Goal: Transaction & Acquisition: Purchase product/service

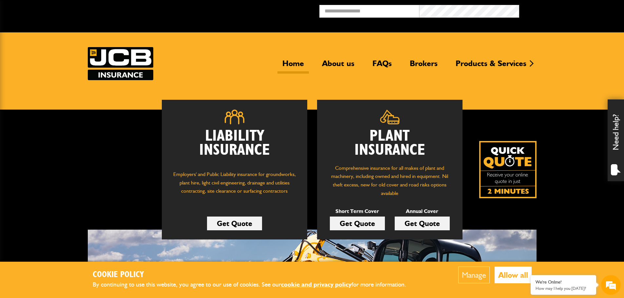
click at [371, 224] on link "Get Quote" at bounding box center [357, 224] width 55 height 14
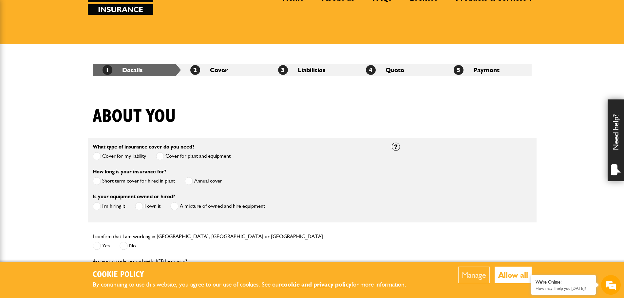
scroll to position [131, 0]
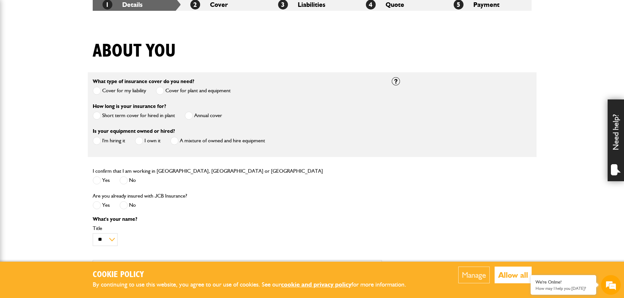
click at [149, 115] on label "Short term cover for hired in plant" at bounding box center [134, 116] width 82 height 8
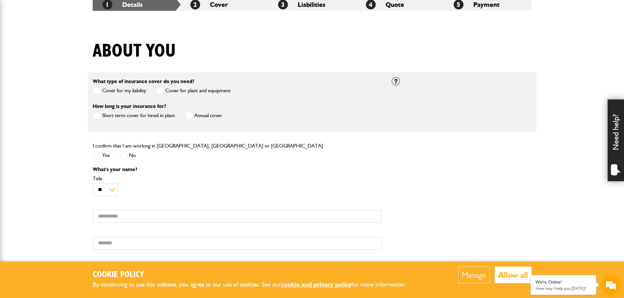
scroll to position [197, 0]
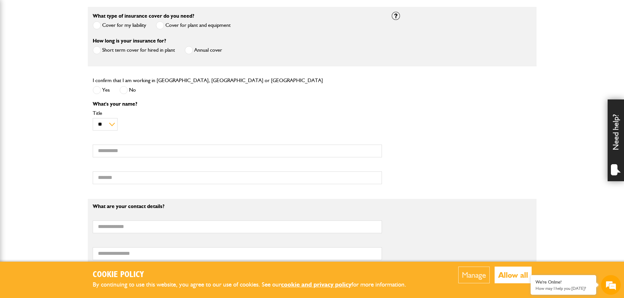
click at [100, 89] on span at bounding box center [97, 90] width 8 height 8
click at [117, 154] on input "First name" at bounding box center [237, 151] width 289 height 13
type input "***"
click at [114, 179] on input "Surname" at bounding box center [237, 178] width 289 height 13
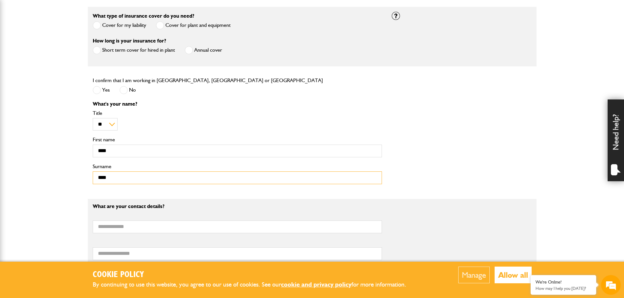
scroll to position [262, 0]
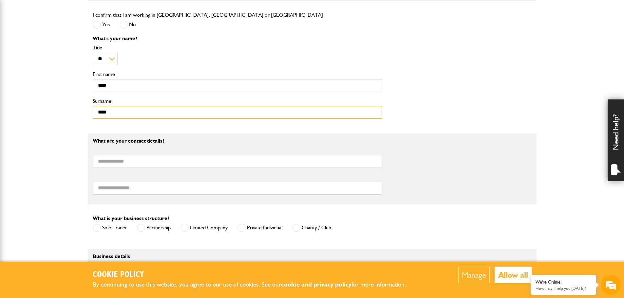
type input "***"
click at [129, 164] on input "Email address" at bounding box center [237, 161] width 289 height 13
type input "**********"
click at [129, 182] on div "Telephone number" at bounding box center [237, 185] width 289 height 20
click at [143, 189] on input "Telephone number" at bounding box center [237, 188] width 289 height 13
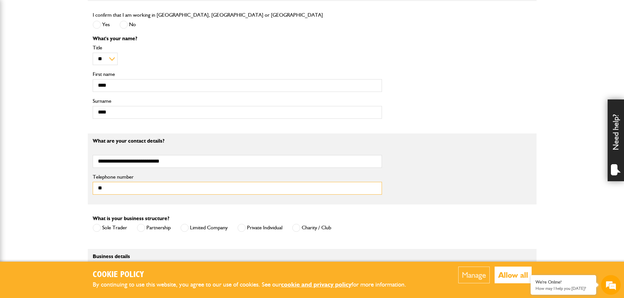
type input "*"
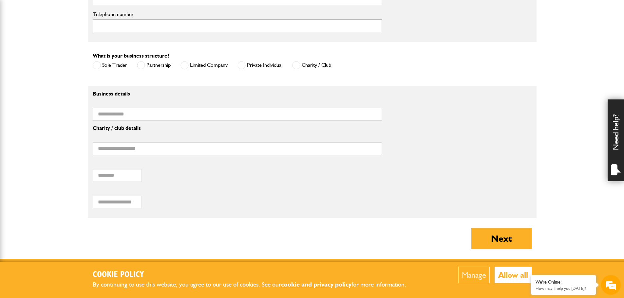
scroll to position [392, 0]
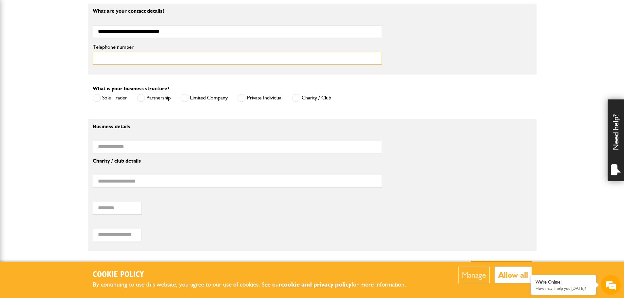
click at [121, 60] on input "Telephone number" at bounding box center [237, 58] width 289 height 13
type input "**********"
click at [197, 98] on label "Limited Company" at bounding box center [203, 98] width 47 height 8
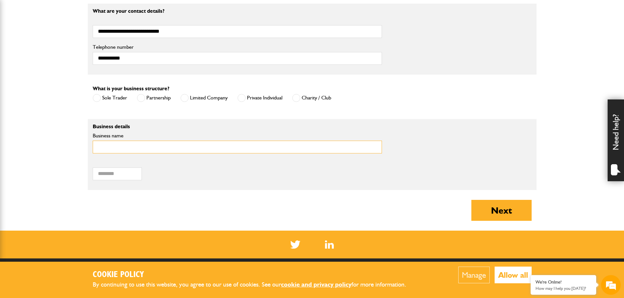
click at [129, 149] on input "Business name" at bounding box center [237, 147] width 289 height 13
type input "**********"
click at [112, 174] on input "Postcode of your correspondence address" at bounding box center [117, 174] width 49 height 13
type input "*"
type input "*******"
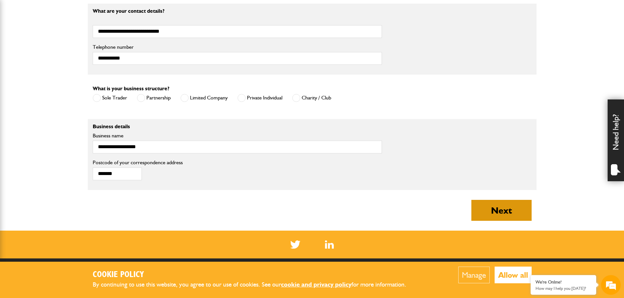
drag, startPoint x: 281, startPoint y: 209, endPoint x: 501, endPoint y: 215, distance: 220.5
click at [420, 215] on div "About you What type of insurance cover do you need? Cover for my liability Cove…" at bounding box center [312, 5] width 449 height 452
click at [508, 208] on button "Next" at bounding box center [501, 210] width 60 height 21
type input "****"
type input "**********"
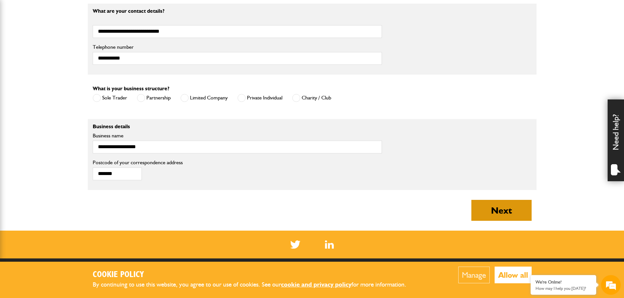
type input "**********"
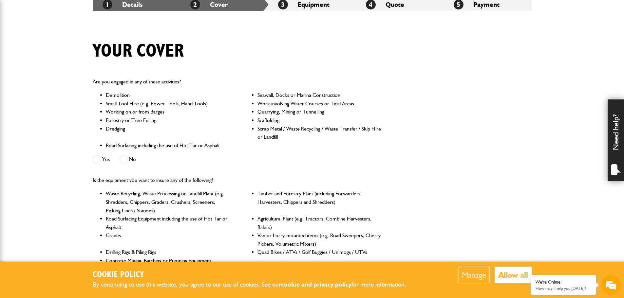
scroll to position [164, 0]
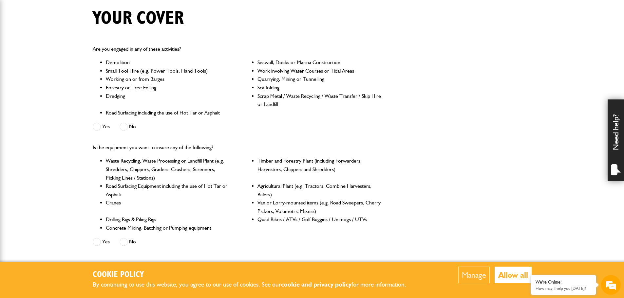
click at [101, 127] on label "Yes" at bounding box center [101, 127] width 17 height 8
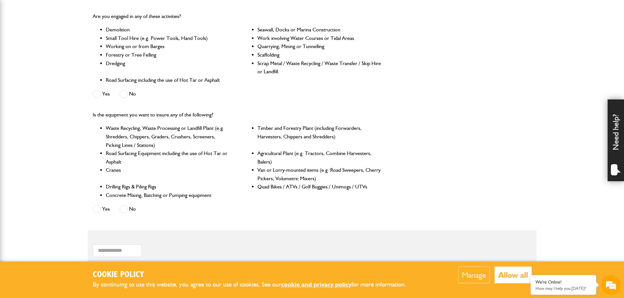
scroll to position [229, 0]
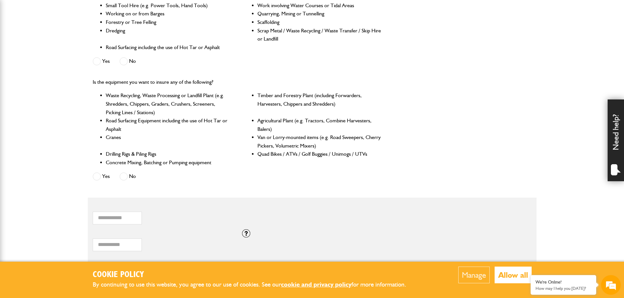
click at [127, 177] on span at bounding box center [124, 177] width 8 height 8
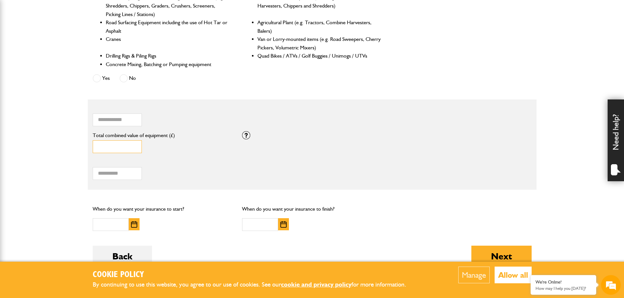
drag, startPoint x: 110, startPoint y: 148, endPoint x: 79, endPoint y: 148, distance: 31.1
click at [79, 148] on body "Cookie Policy By continuing to use this website, you agree to our use of cookie…" at bounding box center [312, 67] width 624 height 791
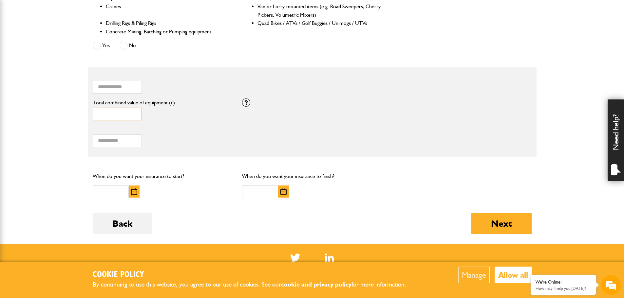
type input "*****"
click at [132, 190] on img "button" at bounding box center [134, 192] width 6 height 7
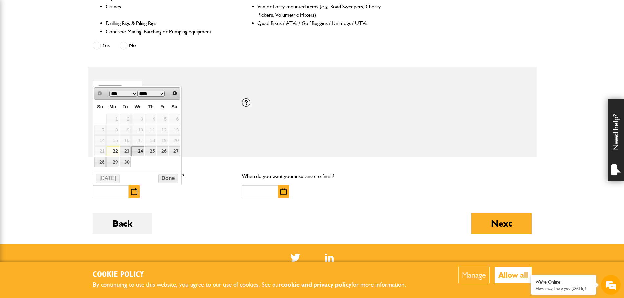
click at [139, 149] on link "24" at bounding box center [137, 151] width 13 height 10
type input "**********"
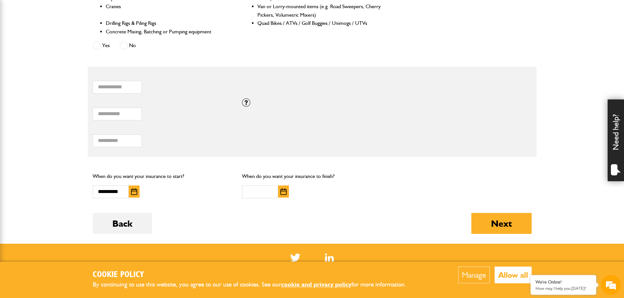
click at [282, 194] on img "button" at bounding box center [283, 192] width 6 height 7
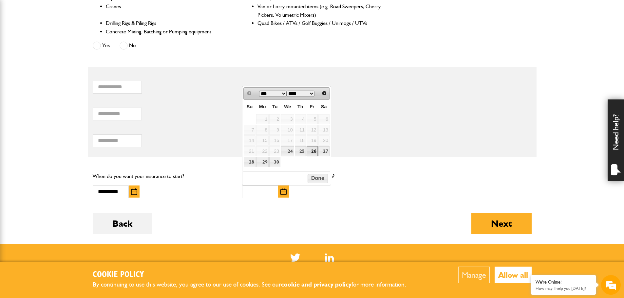
click at [313, 151] on link "26" at bounding box center [312, 151] width 11 height 10
type input "**********"
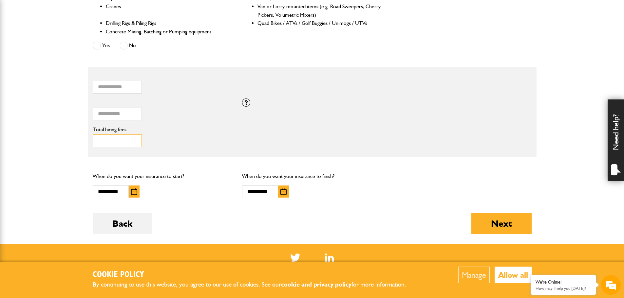
click at [126, 142] on input "Total hiring fees" at bounding box center [117, 141] width 49 height 13
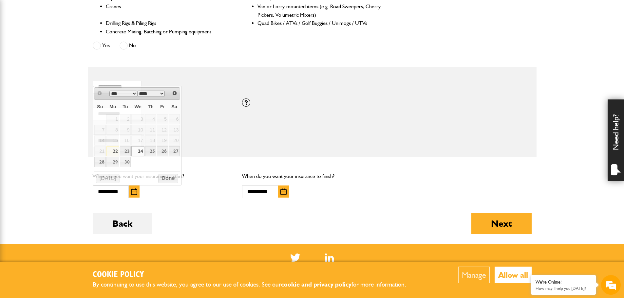
click at [206, 168] on div "**********" at bounding box center [163, 185] width 150 height 36
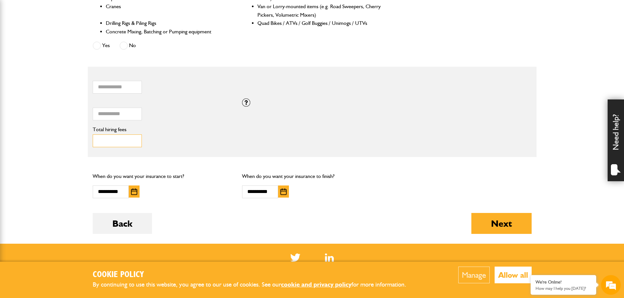
drag, startPoint x: 115, startPoint y: 142, endPoint x: 82, endPoint y: 142, distance: 33.4
click at [83, 142] on body "Cookie Policy By continuing to use this website, you agree to our use of cookie…" at bounding box center [312, 35] width 624 height 791
click at [197, 169] on div "**********" at bounding box center [163, 185] width 150 height 36
drag, startPoint x: 109, startPoint y: 139, endPoint x: 96, endPoint y: 139, distance: 12.8
click at [97, 139] on input "***" at bounding box center [117, 141] width 49 height 13
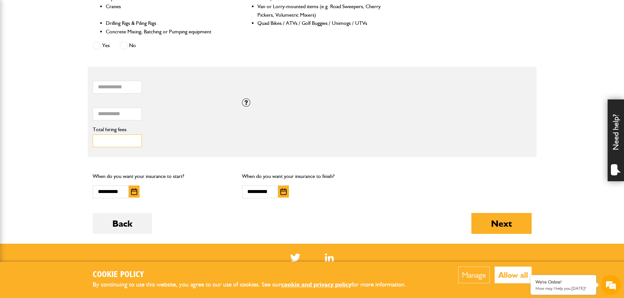
type input "****"
drag, startPoint x: 212, startPoint y: 222, endPoint x: 211, endPoint y: 214, distance: 8.0
click at [212, 221] on div "Back Next" at bounding box center [312, 228] width 439 height 31
click at [503, 225] on button "Next" at bounding box center [501, 223] width 60 height 21
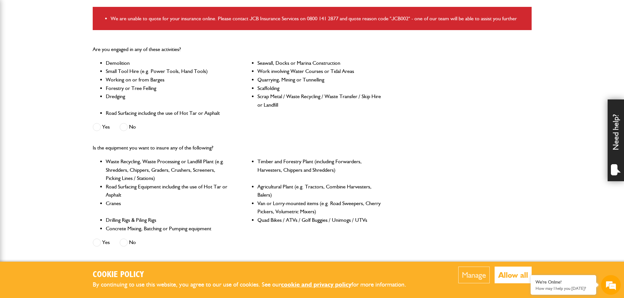
scroll to position [295, 0]
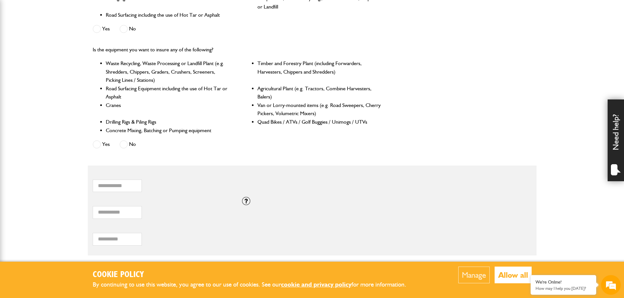
click at [126, 29] on span at bounding box center [124, 29] width 8 height 8
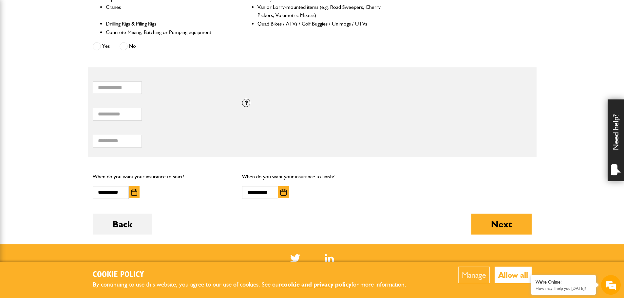
scroll to position [459, 0]
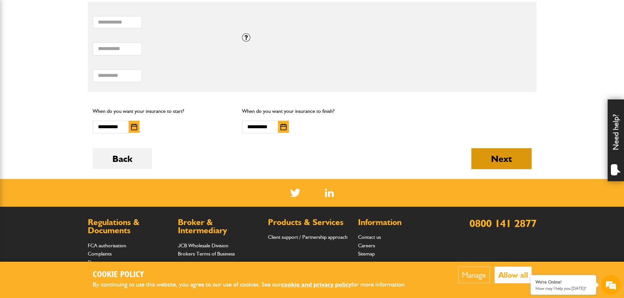
click at [495, 165] on button "Next" at bounding box center [501, 158] width 60 height 21
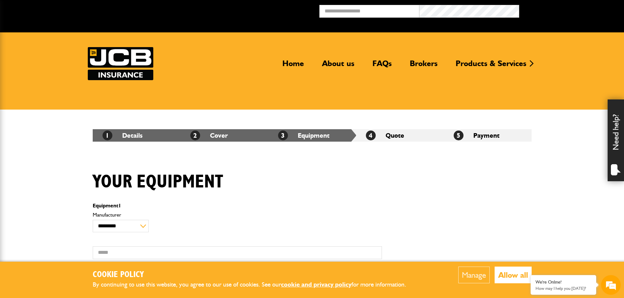
scroll to position [98, 0]
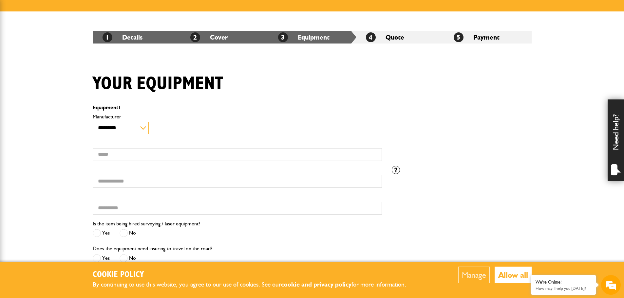
click at [129, 130] on select "**********" at bounding box center [121, 128] width 56 height 13
click at [196, 116] on label "Manufacturer" at bounding box center [237, 116] width 289 height 5
click at [149, 122] on select "**********" at bounding box center [121, 128] width 56 height 13
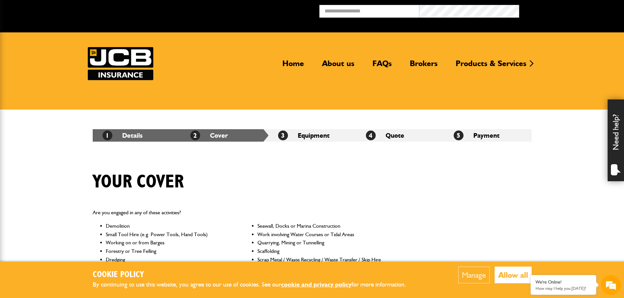
scroll to position [359, 0]
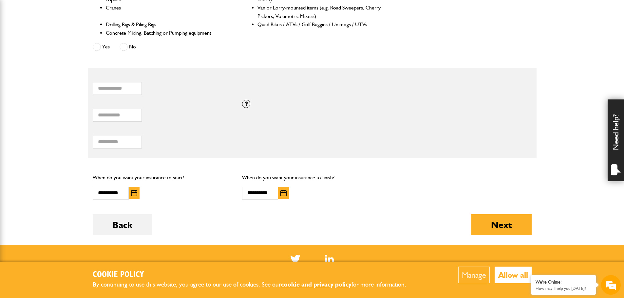
click at [136, 197] on img "button" at bounding box center [134, 193] width 6 height 7
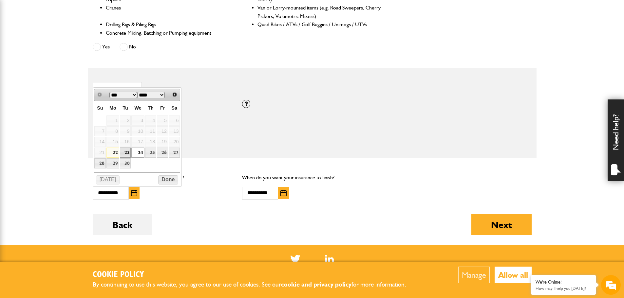
click at [125, 151] on link "23" at bounding box center [125, 153] width 11 height 10
type input "**********"
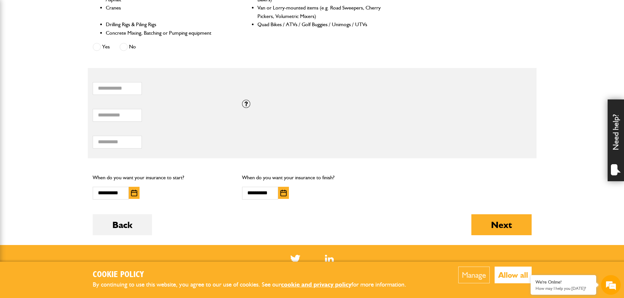
click at [287, 196] on button "button" at bounding box center [283, 193] width 11 height 12
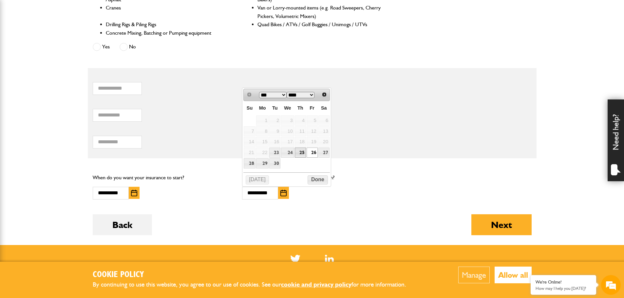
click at [300, 151] on link "25" at bounding box center [300, 153] width 11 height 10
type input "**********"
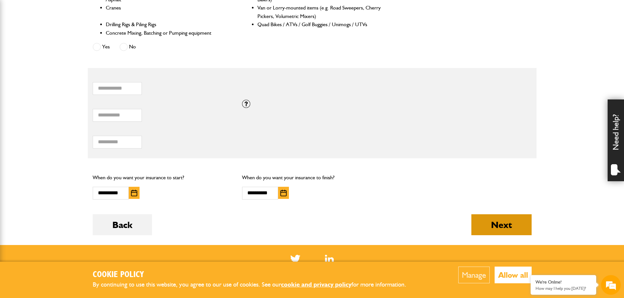
click at [504, 222] on button "Next" at bounding box center [501, 225] width 60 height 21
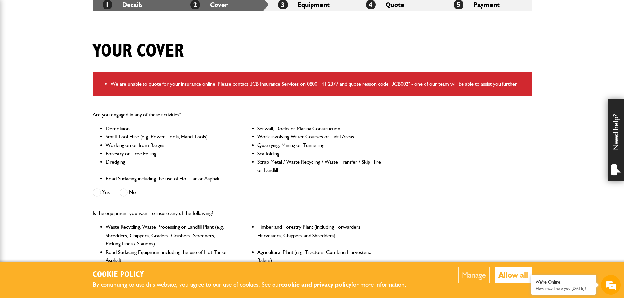
scroll to position [164, 0]
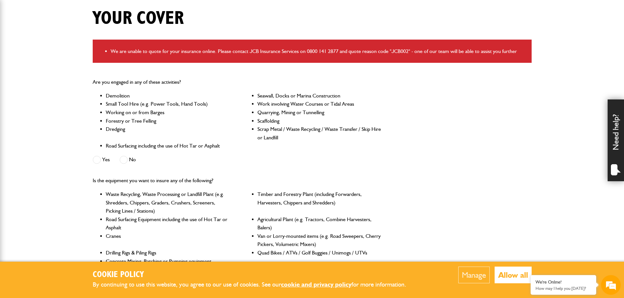
click at [124, 162] on span at bounding box center [124, 160] width 8 height 8
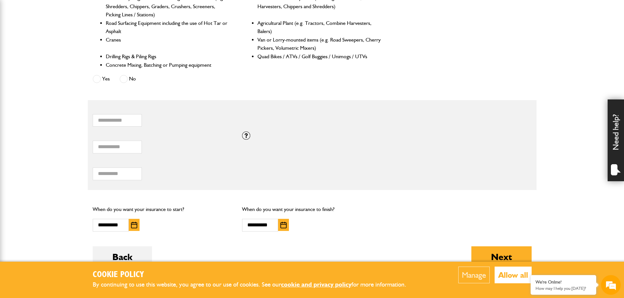
scroll to position [426, 0]
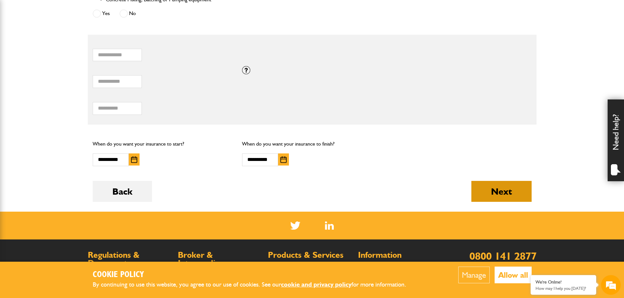
click at [508, 192] on button "Next" at bounding box center [501, 191] width 60 height 21
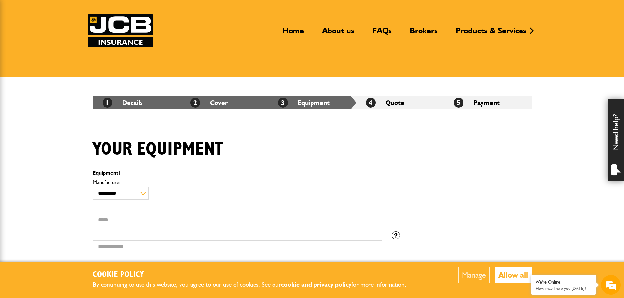
scroll to position [131, 0]
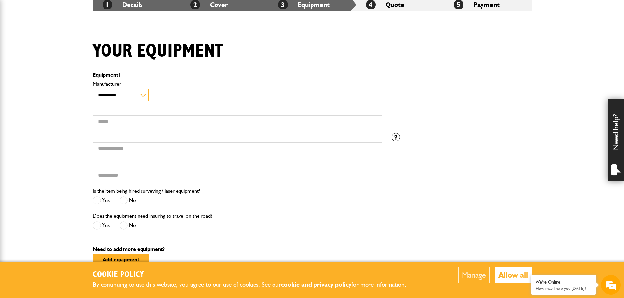
click at [122, 93] on select "**********" at bounding box center [121, 95] width 56 height 13
select select "**"
click at [93, 89] on select "**********" at bounding box center [121, 95] width 56 height 13
click at [135, 121] on input "Model" at bounding box center [237, 122] width 289 height 13
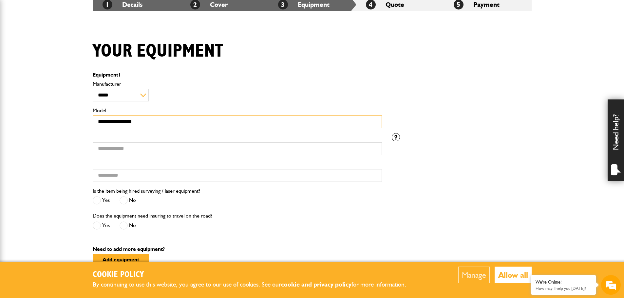
type input "**********"
click at [128, 150] on input "Serial number" at bounding box center [237, 148] width 289 height 13
type input "**********"
click at [114, 181] on input "Hired from" at bounding box center [237, 175] width 289 height 13
type input "*"
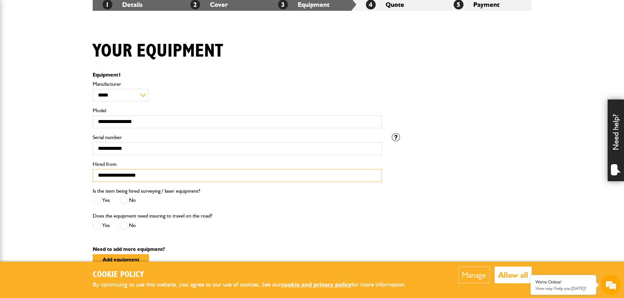
click at [101, 175] on input "**********" at bounding box center [237, 175] width 289 height 13
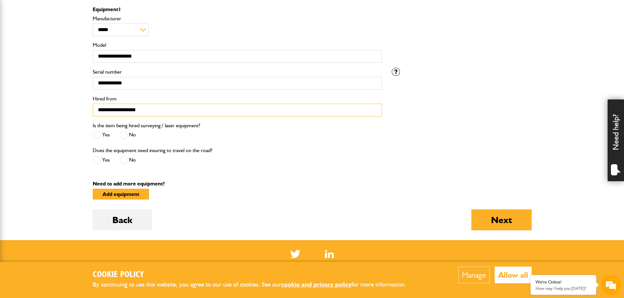
type input "**********"
click at [126, 136] on span at bounding box center [124, 135] width 8 height 8
click at [124, 159] on span at bounding box center [124, 160] width 8 height 8
click at [502, 222] on button "Next" at bounding box center [501, 220] width 60 height 21
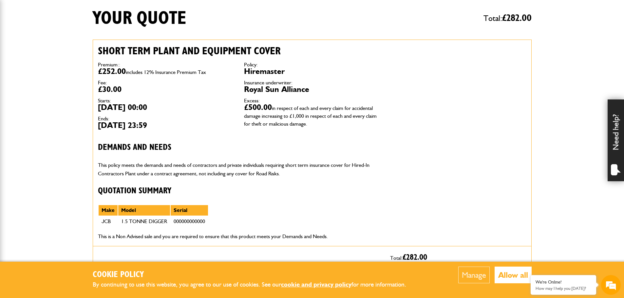
scroll to position [33, 0]
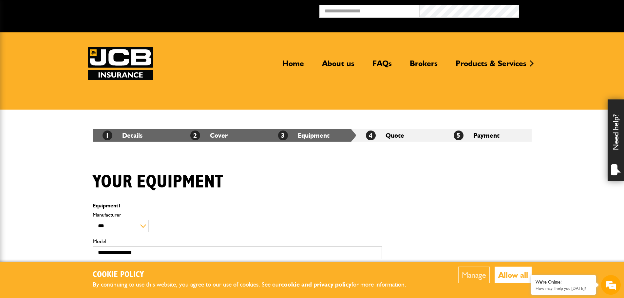
scroll to position [197, 0]
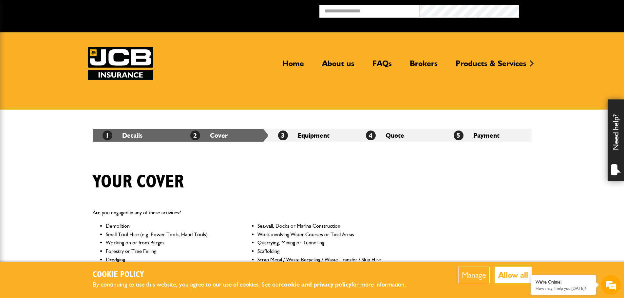
scroll to position [358, 0]
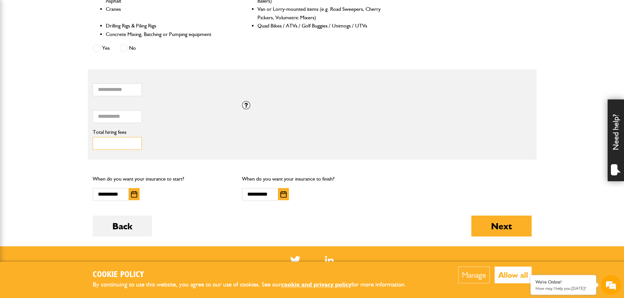
drag, startPoint x: 113, startPoint y: 147, endPoint x: 94, endPoint y: 146, distance: 19.4
click at [94, 146] on input "****" at bounding box center [117, 143] width 49 height 13
type input "***"
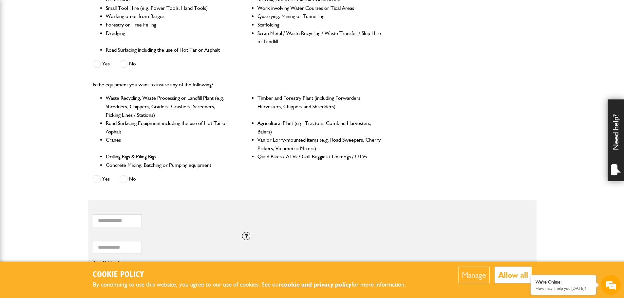
scroll to position [30, 0]
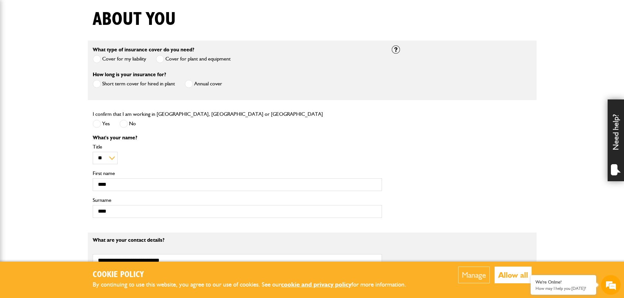
click at [191, 84] on span at bounding box center [189, 84] width 8 height 8
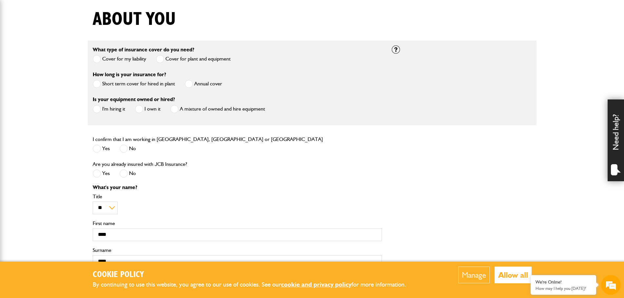
scroll to position [196, 0]
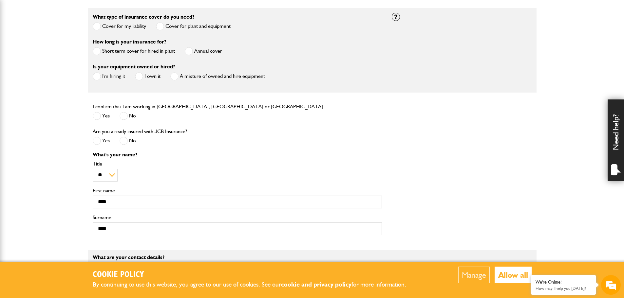
click at [118, 75] on label "I'm hiring it" at bounding box center [109, 76] width 32 height 8
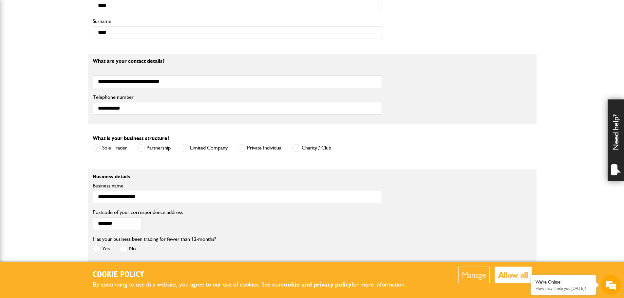
scroll to position [490, 0]
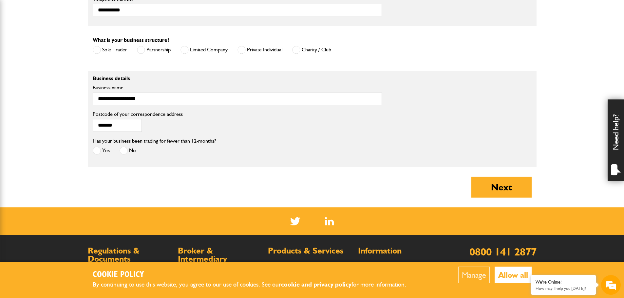
click at [125, 153] on span at bounding box center [124, 151] width 8 height 8
click at [513, 190] on button "Next" at bounding box center [501, 187] width 60 height 21
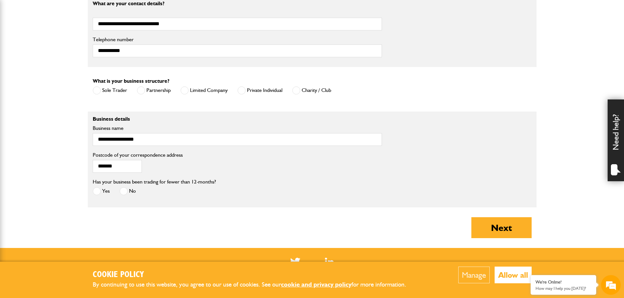
scroll to position [328, 0]
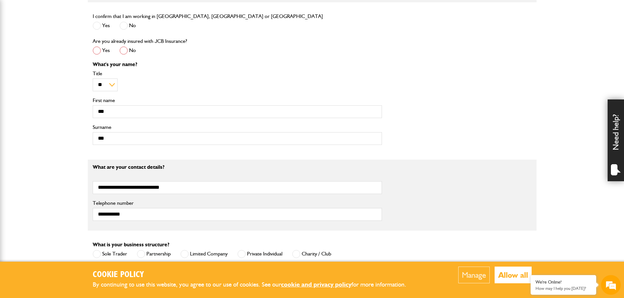
click at [99, 52] on span at bounding box center [97, 51] width 8 height 8
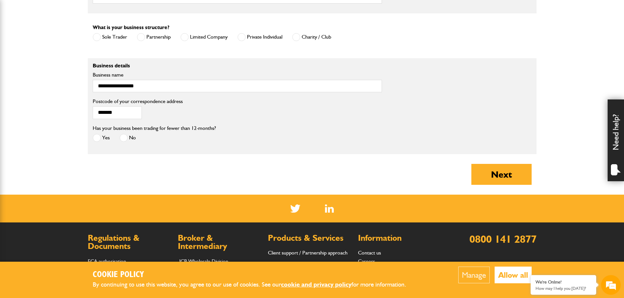
scroll to position [674, 0]
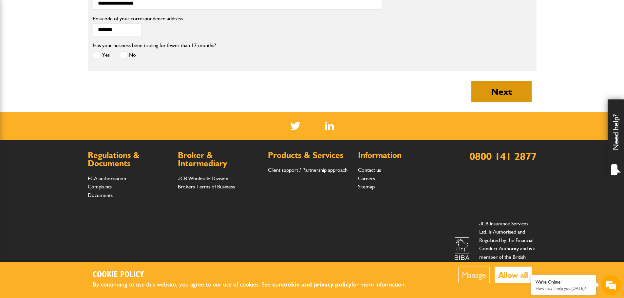
click at [501, 91] on button "Next" at bounding box center [501, 91] width 60 height 21
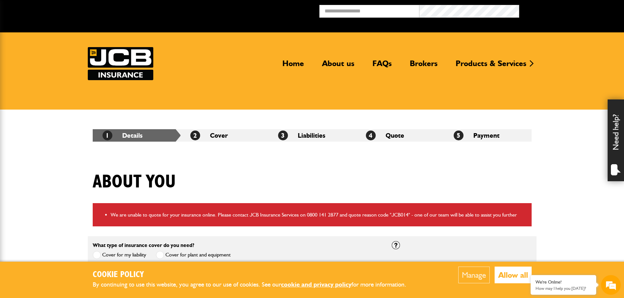
scroll to position [197, 0]
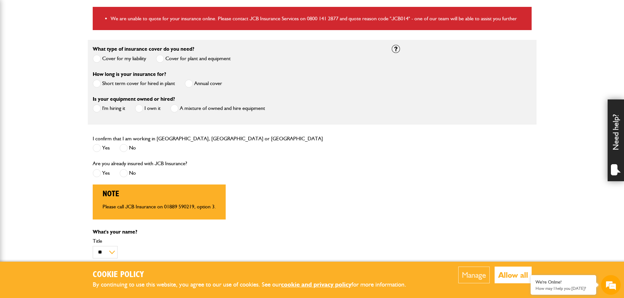
click at [114, 84] on label "Short term cover for hired in plant" at bounding box center [134, 84] width 82 height 8
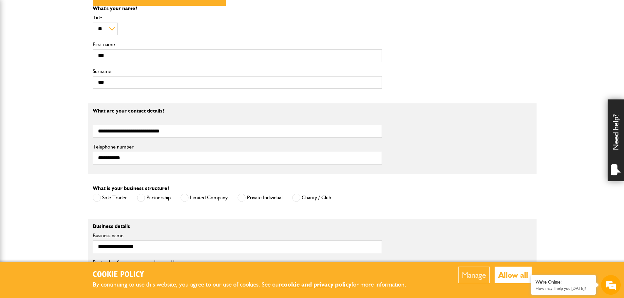
scroll to position [491, 0]
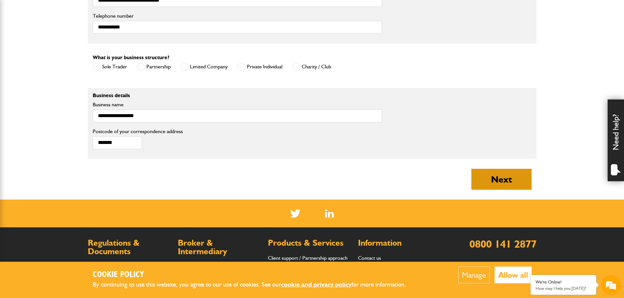
click at [502, 179] on button "Next" at bounding box center [501, 179] width 60 height 21
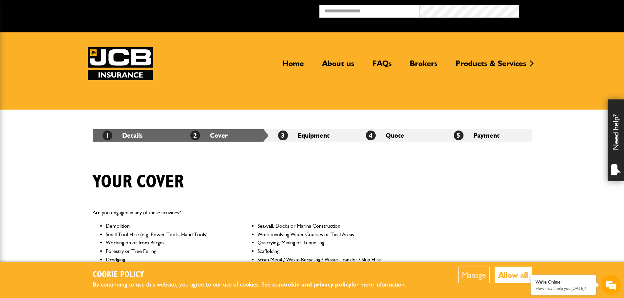
scroll to position [164, 0]
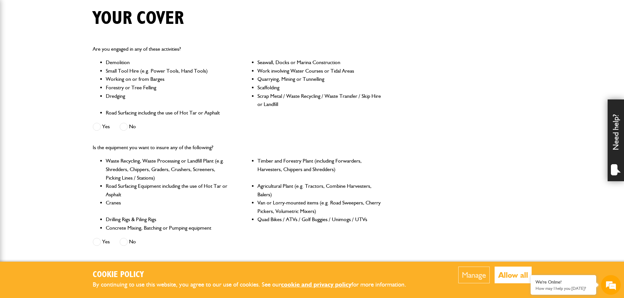
click at [102, 242] on label "Yes" at bounding box center [101, 242] width 17 height 8
click at [125, 242] on span at bounding box center [124, 242] width 8 height 8
click at [99, 125] on span at bounding box center [97, 127] width 8 height 8
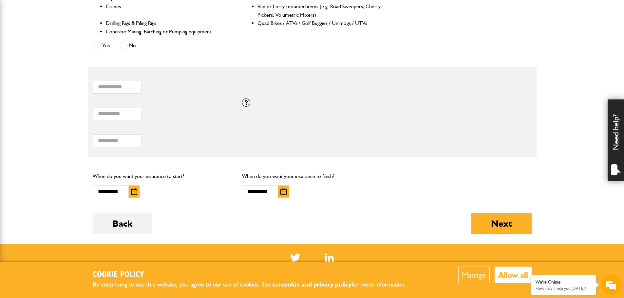
scroll to position [0, 0]
click at [505, 219] on button "Next" at bounding box center [501, 223] width 60 height 21
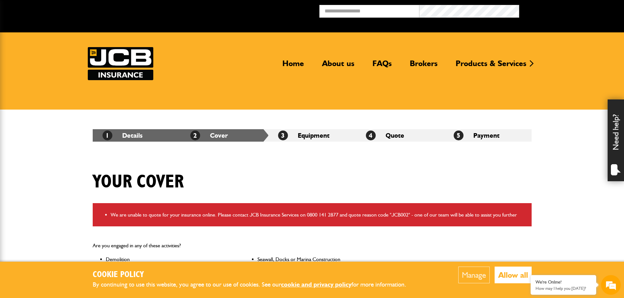
scroll to position [164, 0]
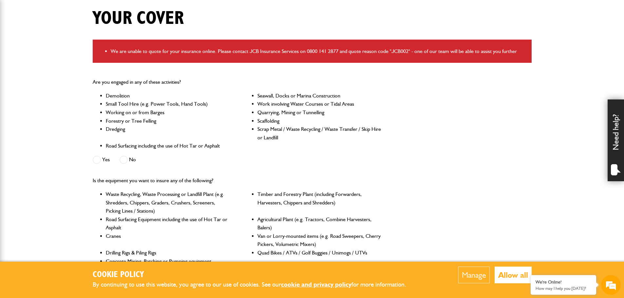
click at [124, 161] on span at bounding box center [124, 160] width 8 height 8
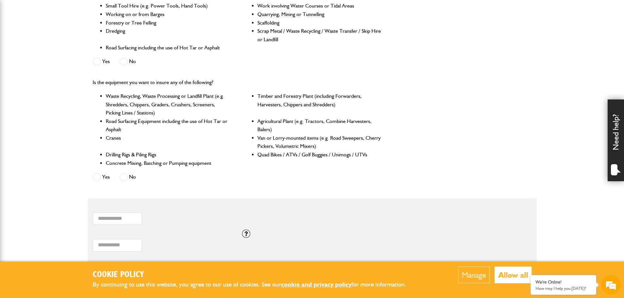
scroll to position [393, 0]
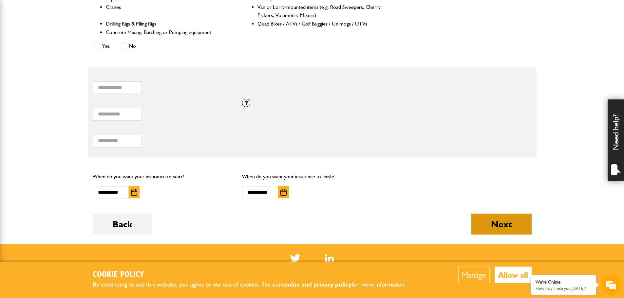
click at [507, 227] on button "Next" at bounding box center [501, 224] width 60 height 21
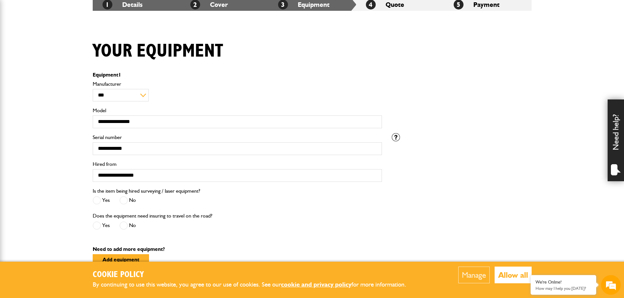
scroll to position [197, 0]
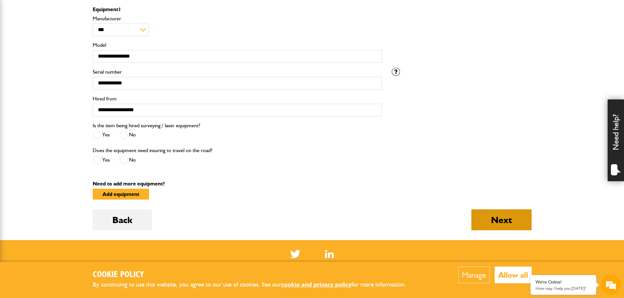
click at [496, 221] on button "Next" at bounding box center [501, 220] width 60 height 21
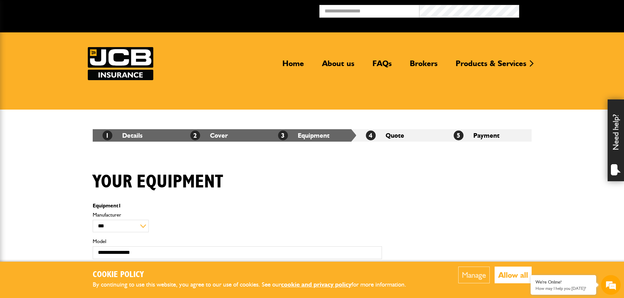
scroll to position [197, 0]
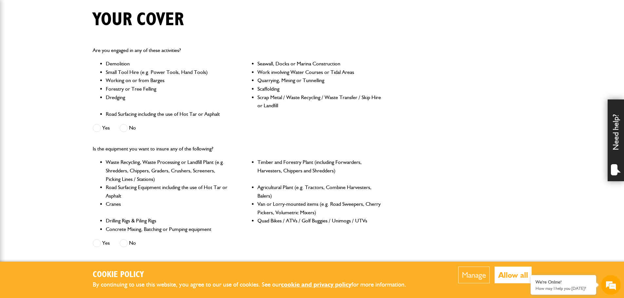
scroll to position [64, 0]
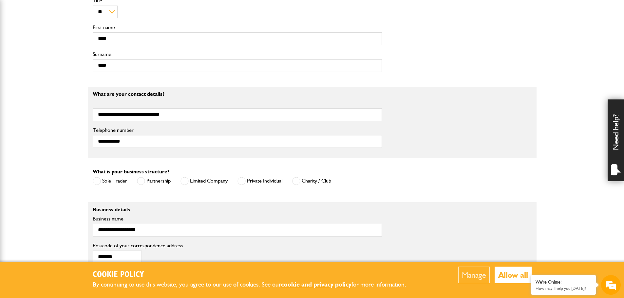
click at [248, 180] on label "Private Individual" at bounding box center [259, 181] width 45 height 8
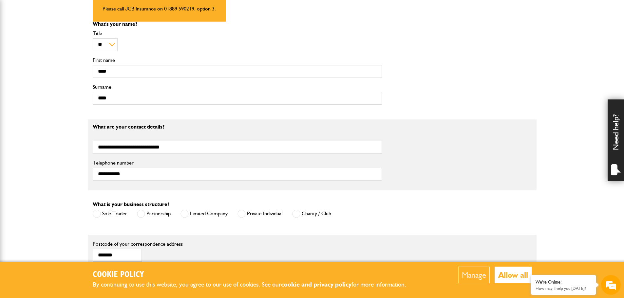
scroll to position [442, 0]
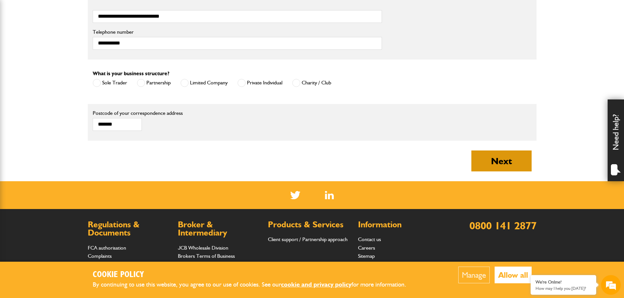
click at [513, 166] on button "Next" at bounding box center [501, 161] width 60 height 21
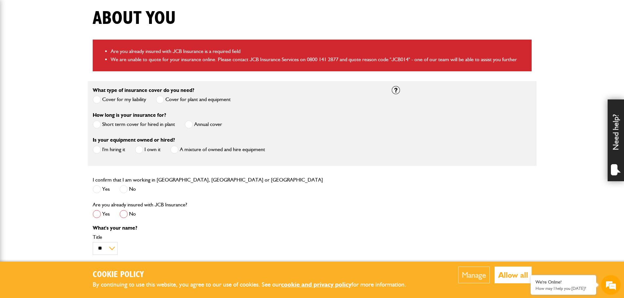
scroll to position [229, 0]
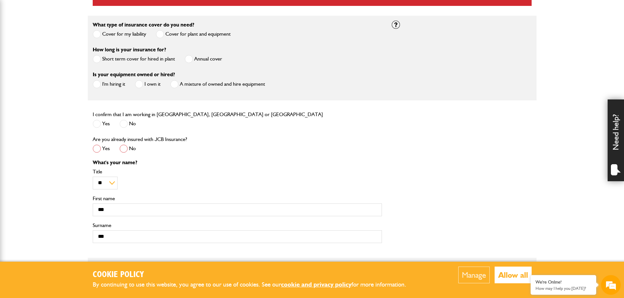
click at [120, 148] on span at bounding box center [124, 149] width 8 height 8
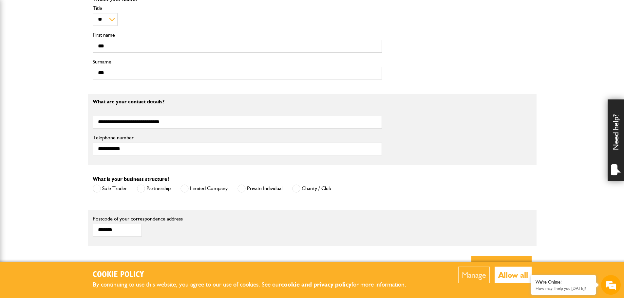
scroll to position [524, 0]
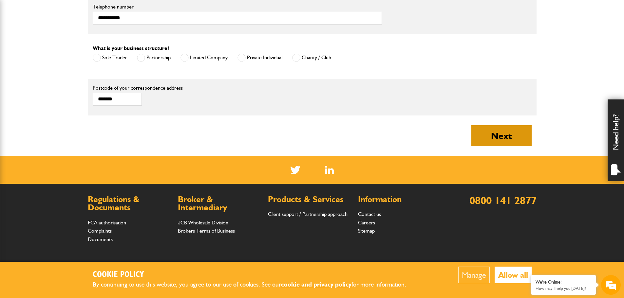
click at [512, 139] on button "Next" at bounding box center [501, 135] width 60 height 21
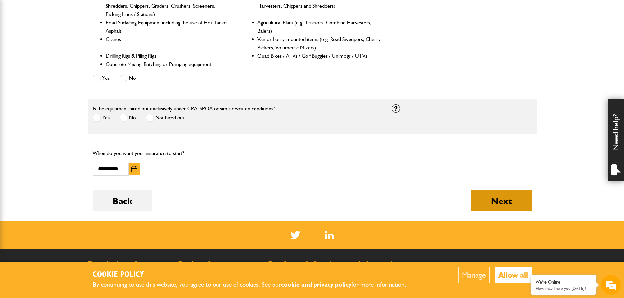
click at [499, 202] on button "Next" at bounding box center [501, 201] width 60 height 21
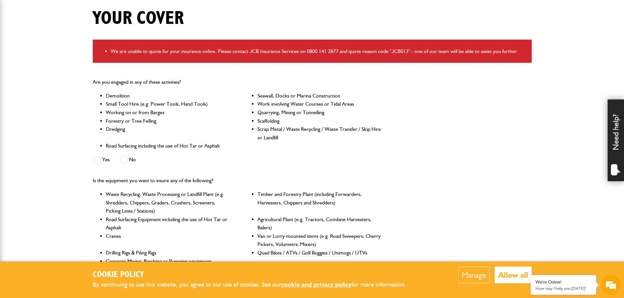
scroll to position [262, 0]
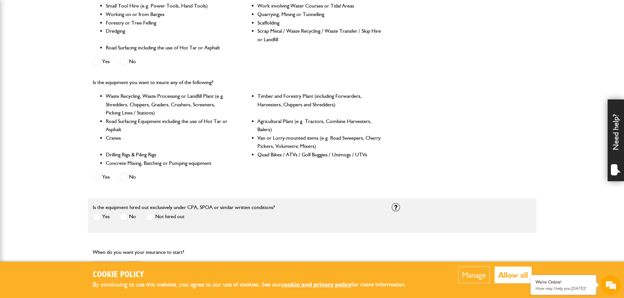
click at [98, 179] on span at bounding box center [97, 177] width 8 height 8
click at [96, 61] on span at bounding box center [97, 62] width 8 height 8
click at [127, 176] on span at bounding box center [124, 177] width 8 height 8
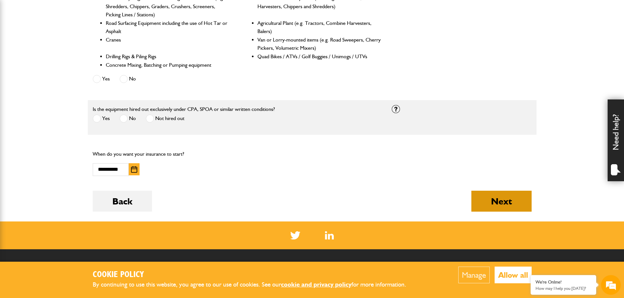
click at [510, 209] on button "Next" at bounding box center [501, 201] width 60 height 21
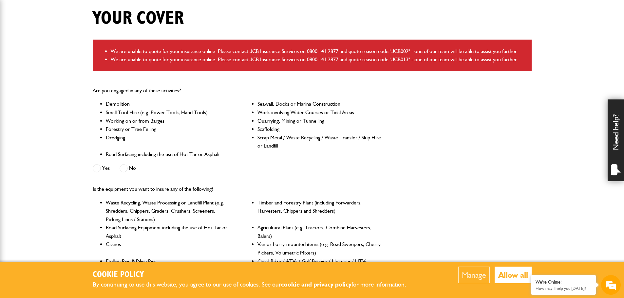
scroll to position [197, 0]
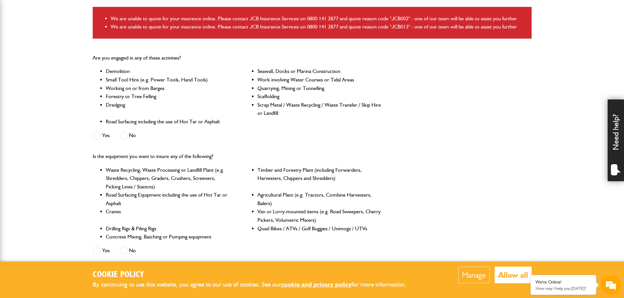
click at [120, 136] on span at bounding box center [124, 136] width 8 height 8
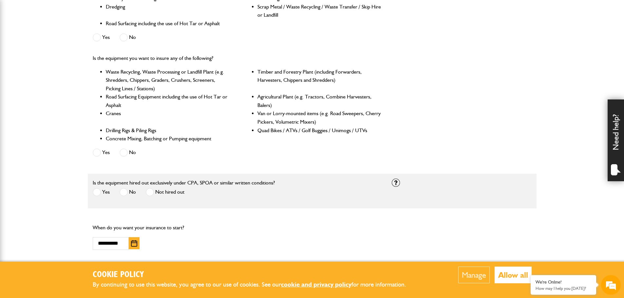
scroll to position [360, 0]
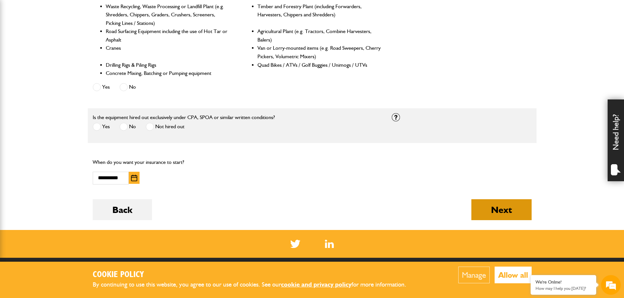
click at [506, 211] on button "Next" at bounding box center [501, 209] width 60 height 21
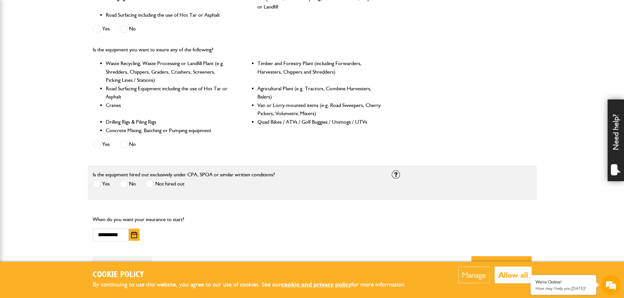
scroll to position [328, 0]
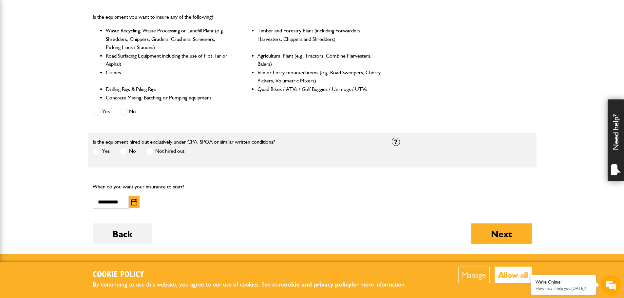
click at [466, 273] on button "Manage" at bounding box center [473, 275] width 31 height 17
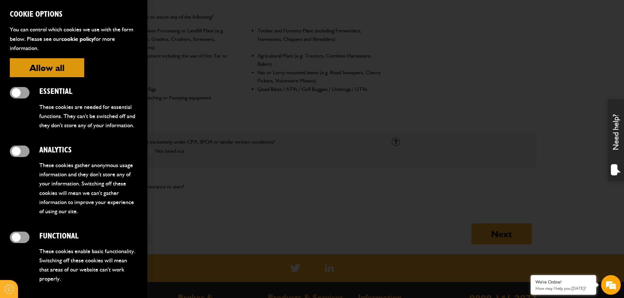
scroll to position [0, 0]
click at [514, 137] on div at bounding box center [312, 149] width 624 height 298
click at [441, 111] on div at bounding box center [312, 149] width 624 height 298
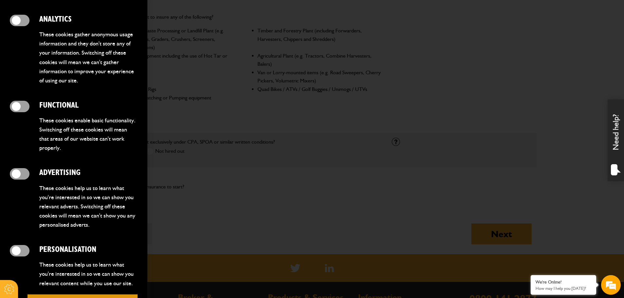
scroll to position [360, 0]
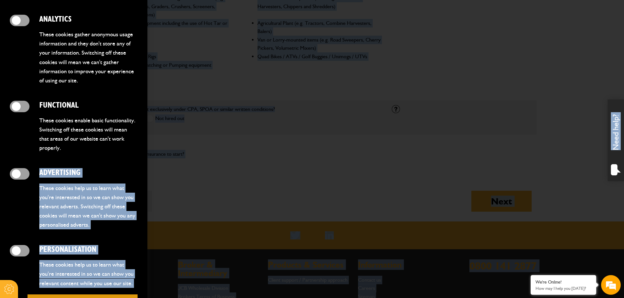
click at [126, 175] on body "Cookie Policy By continuing to use this website, you agree to our use of cookie…" at bounding box center [312, 24] width 624 height 768
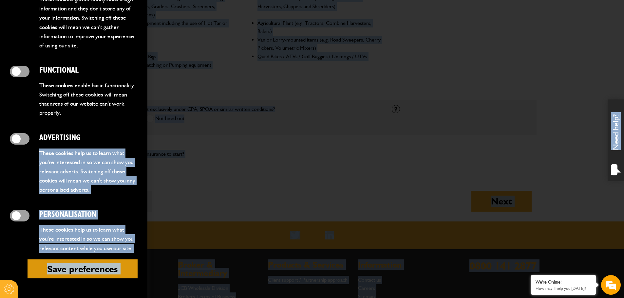
click at [201, 179] on div at bounding box center [312, 149] width 624 height 298
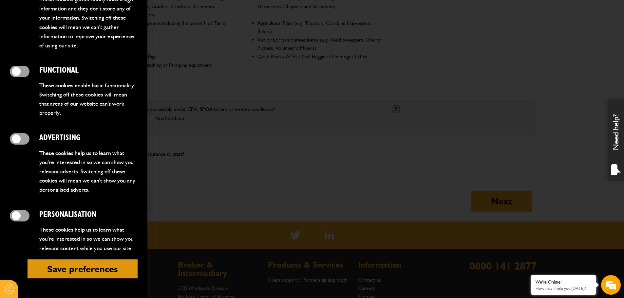
click at [481, 229] on div at bounding box center [312, 149] width 624 height 298
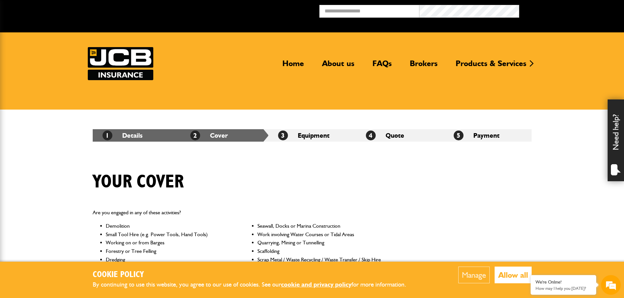
scroll to position [328, 0]
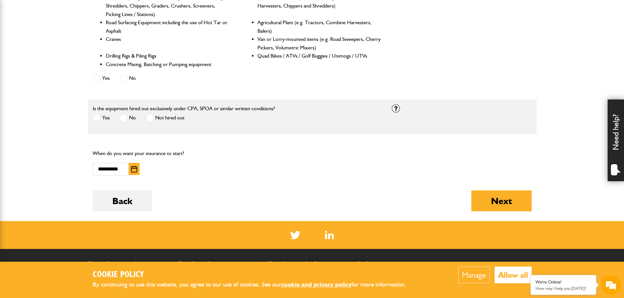
drag, startPoint x: 0, startPoint y: 0, endPoint x: 296, endPoint y: 194, distance: 354.4
click at [296, 194] on div "Back Next" at bounding box center [312, 206] width 439 height 31
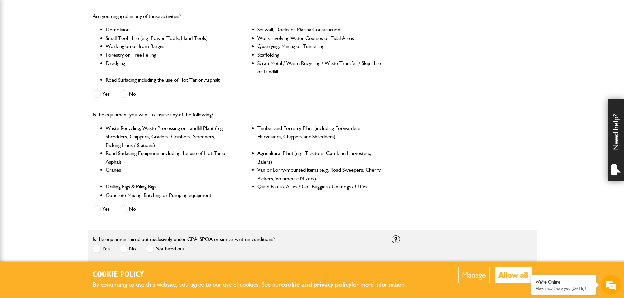
scroll to position [393, 0]
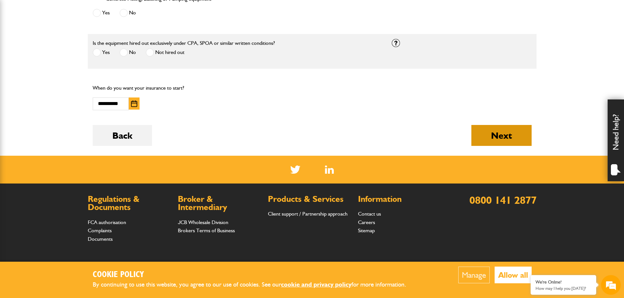
click at [511, 131] on button "Next" at bounding box center [501, 135] width 60 height 21
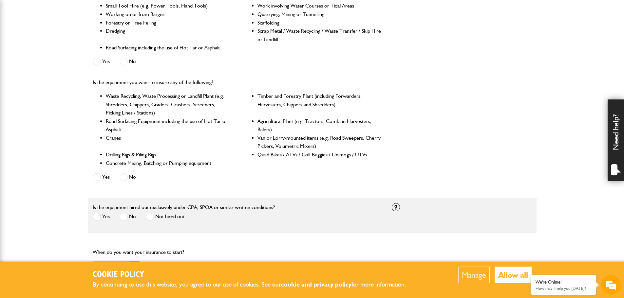
scroll to position [360, 0]
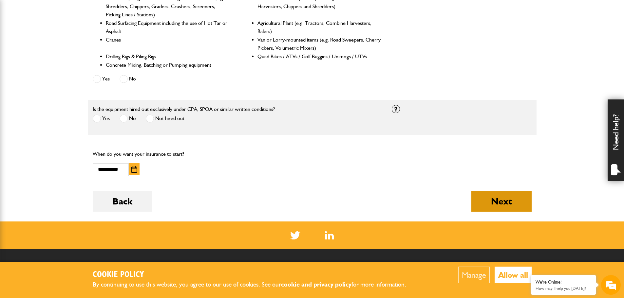
click at [513, 201] on button "Next" at bounding box center [501, 201] width 60 height 21
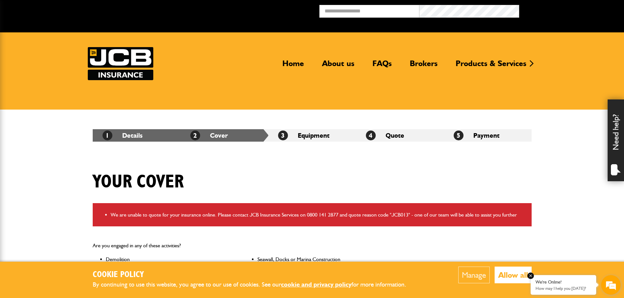
click at [530, 275] on em at bounding box center [530, 276] width 7 height 7
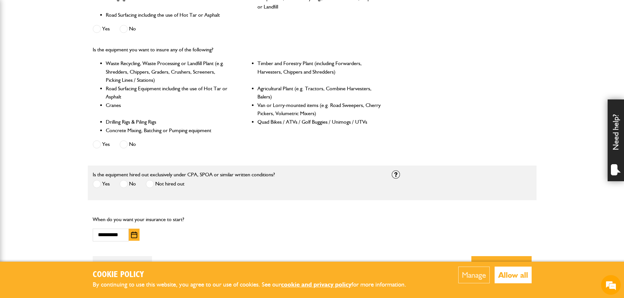
scroll to position [164, 0]
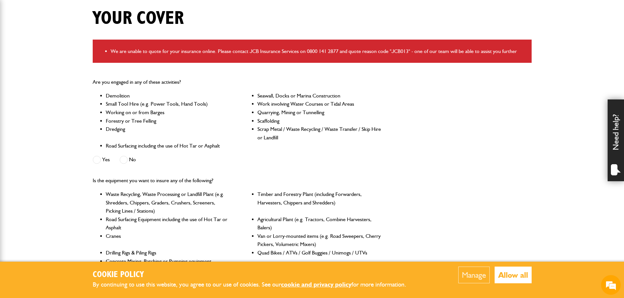
click at [104, 159] on label "Yes" at bounding box center [101, 160] width 17 height 8
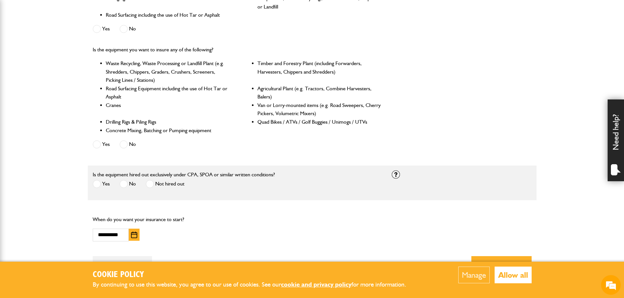
scroll to position [360, 0]
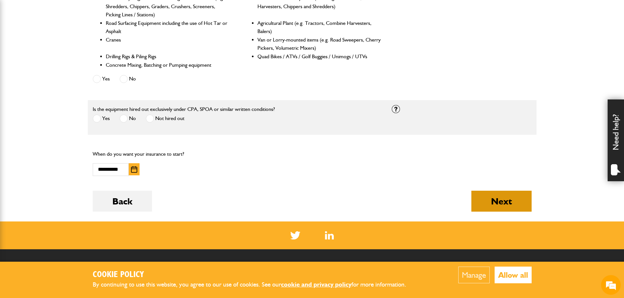
click at [494, 194] on button "Next" at bounding box center [501, 201] width 60 height 21
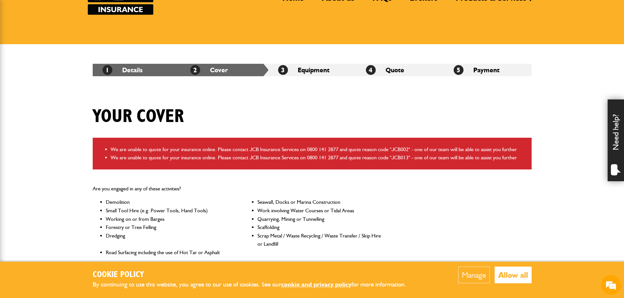
scroll to position [98, 0]
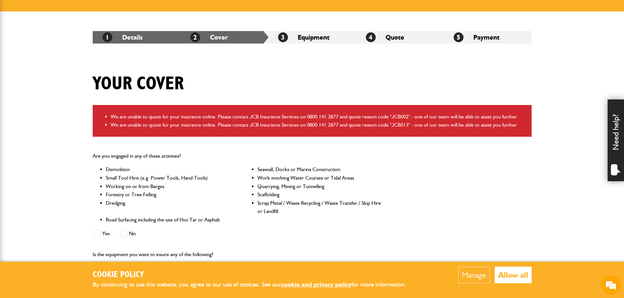
click at [133, 232] on label "No" at bounding box center [128, 234] width 16 height 8
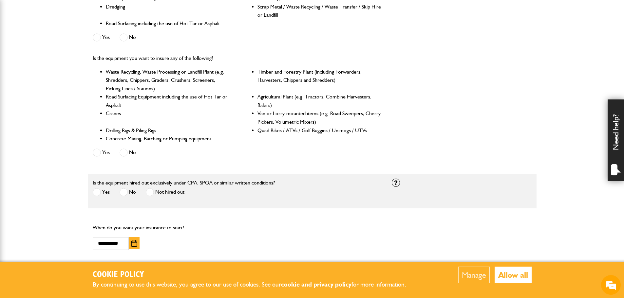
scroll to position [328, 0]
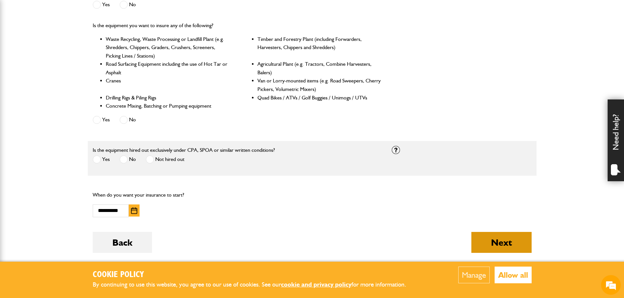
click at [517, 242] on button "Next" at bounding box center [501, 242] width 60 height 21
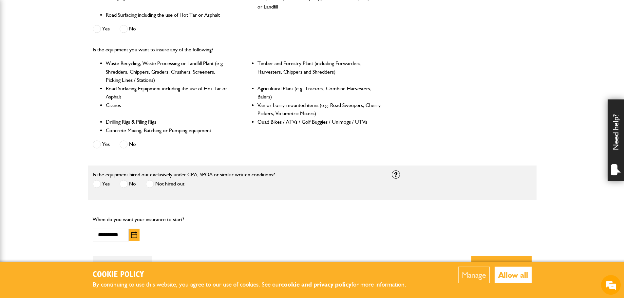
click at [150, 183] on span at bounding box center [150, 184] width 8 height 8
click at [128, 181] on label "No" at bounding box center [128, 184] width 16 height 8
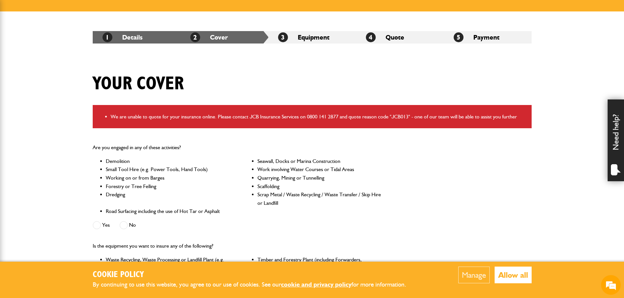
scroll to position [33, 0]
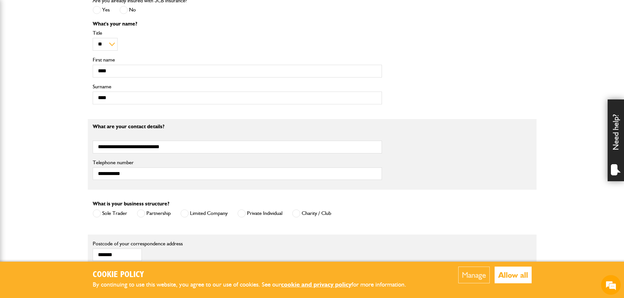
scroll to position [196, 0]
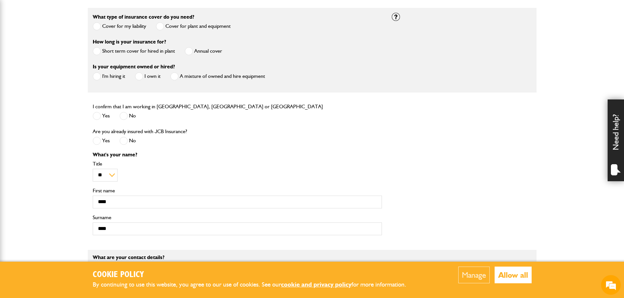
click at [135, 52] on label "Short term cover for hired in plant" at bounding box center [134, 51] width 82 height 8
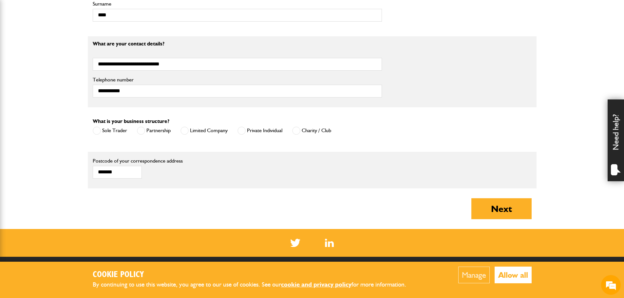
scroll to position [392, 0]
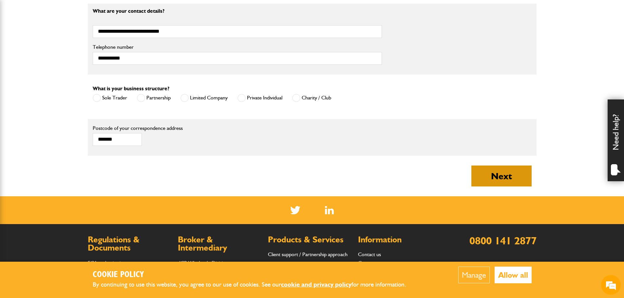
click at [496, 176] on button "Next" at bounding box center [501, 176] width 60 height 21
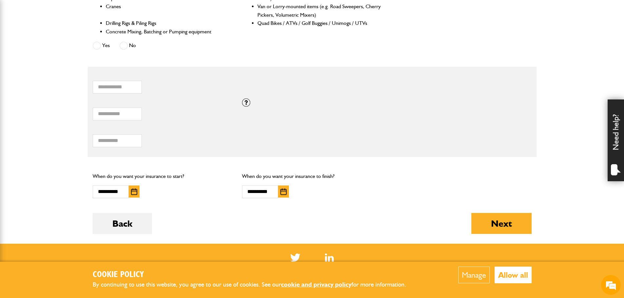
scroll to position [393, 0]
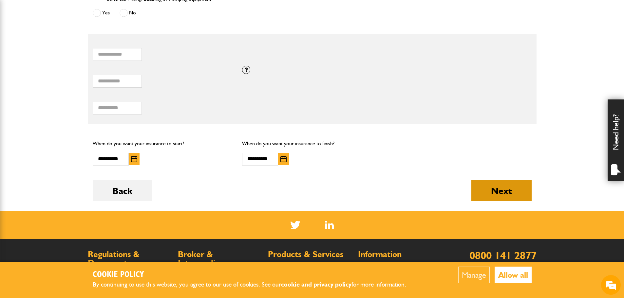
click at [502, 185] on button "Next" at bounding box center [501, 190] width 60 height 21
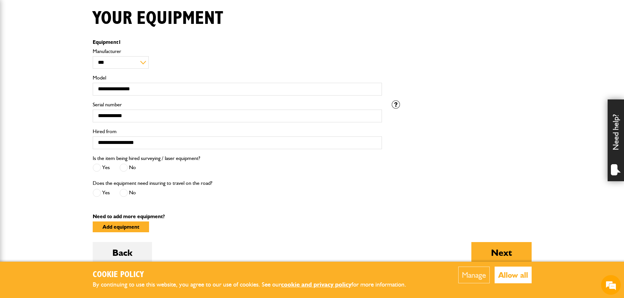
scroll to position [197, 0]
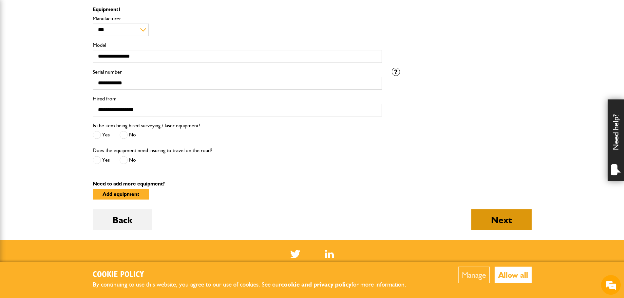
click at [512, 217] on button "Next" at bounding box center [501, 220] width 60 height 21
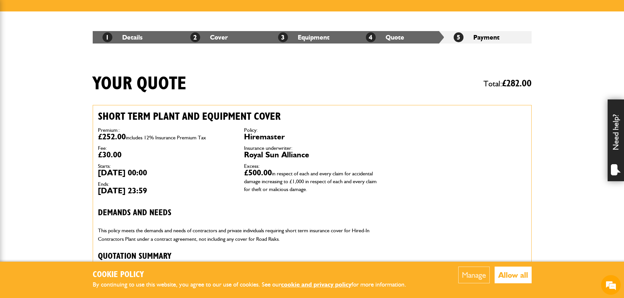
scroll to position [164, 0]
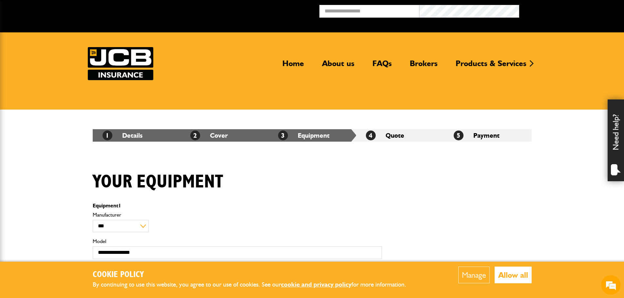
scroll to position [197, 0]
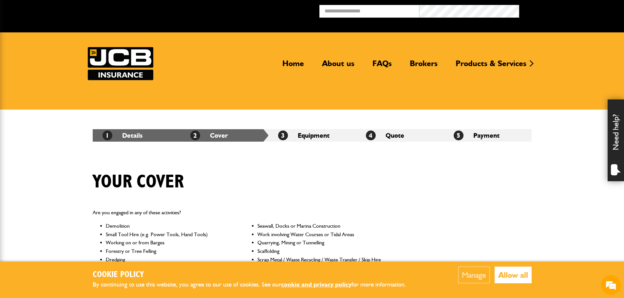
scroll to position [393, 0]
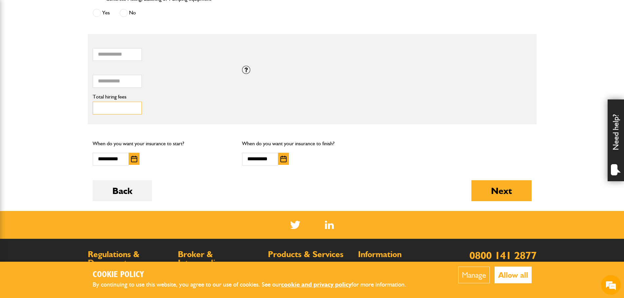
drag, startPoint x: 111, startPoint y: 106, endPoint x: 76, endPoint y: 108, distance: 34.5
click at [76, 108] on body "Cookie Policy By continuing to use this website, you agree to our use of cookie…" at bounding box center [312, 2] width 624 height 791
type input "***"
click at [507, 194] on button "Next" at bounding box center [501, 190] width 60 height 21
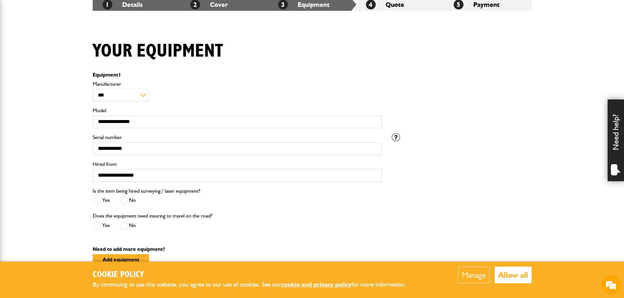
scroll to position [262, 0]
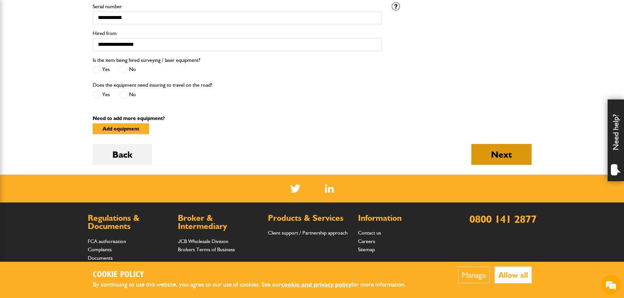
click at [527, 158] on button "Next" at bounding box center [501, 154] width 60 height 21
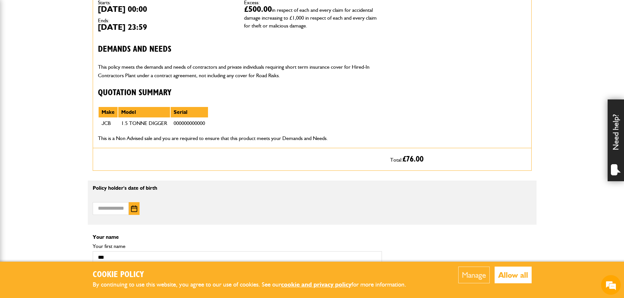
scroll to position [295, 0]
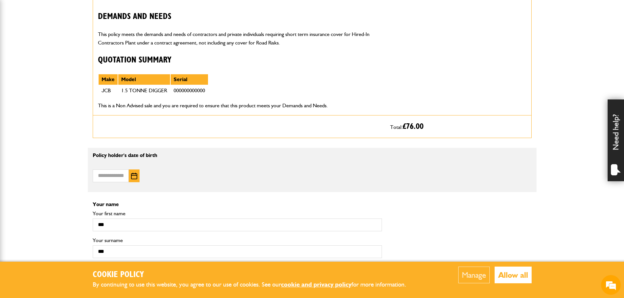
click at [136, 173] on button "button" at bounding box center [134, 176] width 11 height 13
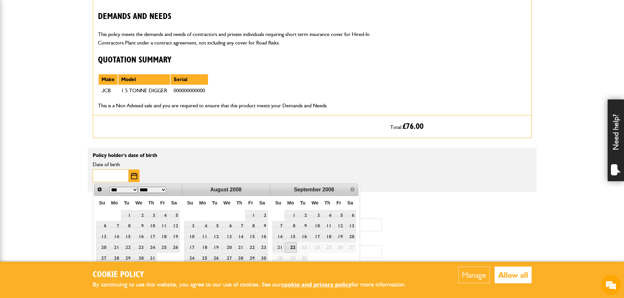
scroll to position [328, 0]
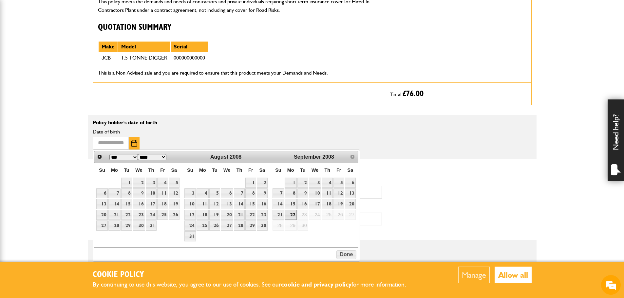
click at [136, 156] on select "*** *** *** *** *** *** *** *** ***" at bounding box center [123, 157] width 28 height 6
click at [152, 156] on select "**** **** **** **** **** **** **** **** **** **** **** **** **** **** **** ****…" at bounding box center [152, 157] width 28 height 6
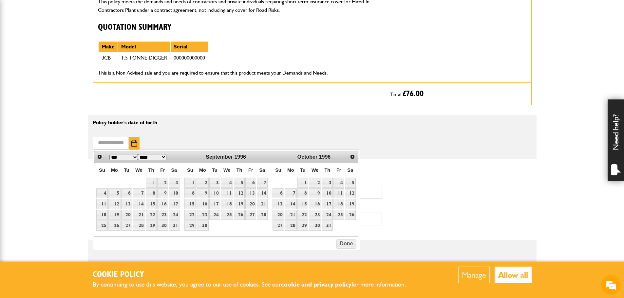
click at [154, 157] on select "**** **** **** **** **** **** **** **** **** **** **** **** **** **** **** ****…" at bounding box center [152, 157] width 28 height 6
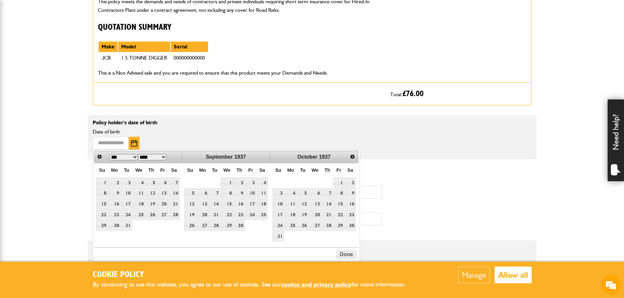
click at [118, 157] on select "*** *** *** *** *** *** *** *** *** *** *** ***" at bounding box center [123, 157] width 28 height 6
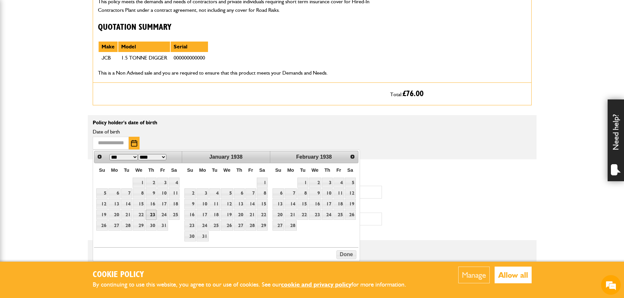
click at [154, 214] on link "23" at bounding box center [151, 215] width 11 height 10
type input "**********"
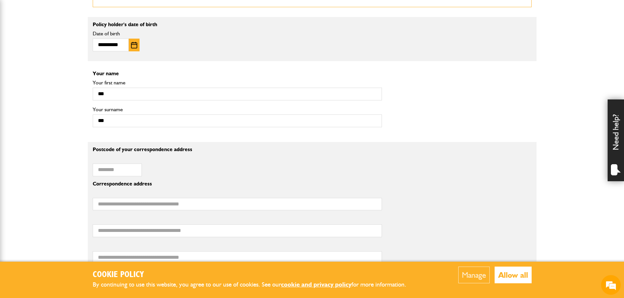
scroll to position [491, 0]
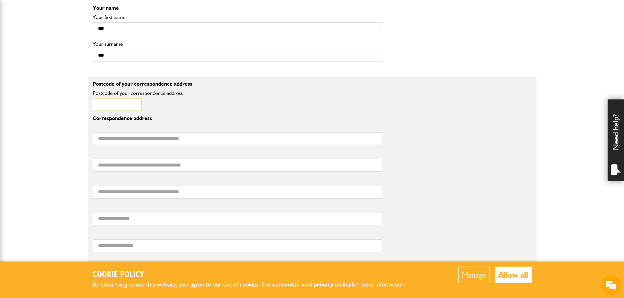
click at [112, 111] on input "Postcode of your correspondence address" at bounding box center [117, 104] width 49 height 13
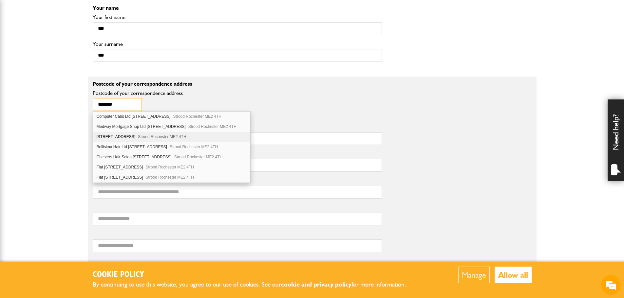
scroll to position [459, 0]
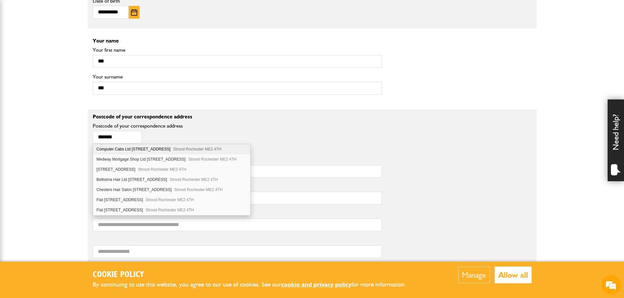
click at [128, 149] on div "Computer Cabs Ltd 151-157 High Street Strood Rochester ME2 4TH" at bounding box center [171, 149] width 157 height 10
type input "*******"
type input "**********"
type input "******"
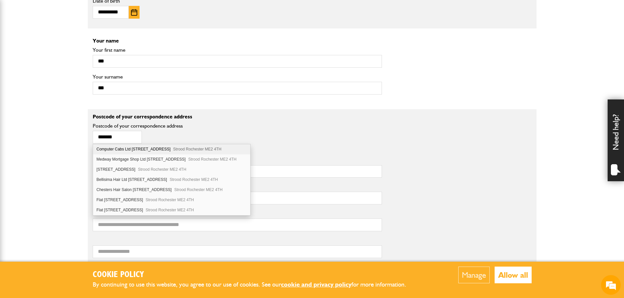
type input "*********"
type input "****"
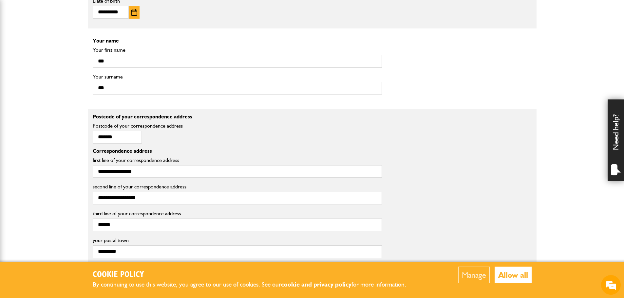
scroll to position [491, 0]
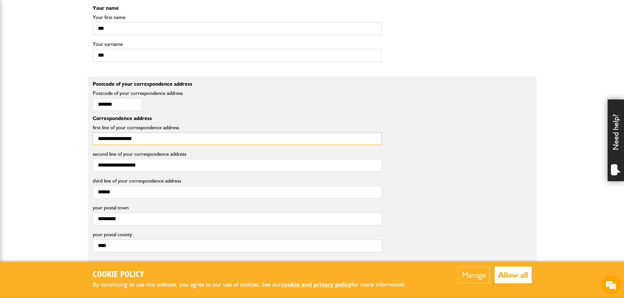
drag, startPoint x: 132, startPoint y: 137, endPoint x: 68, endPoint y: 139, distance: 63.9
click at [68, 139] on body "Cookie Policy By continuing to use this website, you agree to our use of cookie…" at bounding box center [312, 137] width 624 height 1257
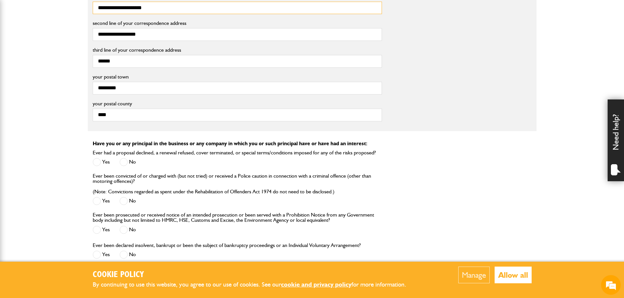
scroll to position [688, 0]
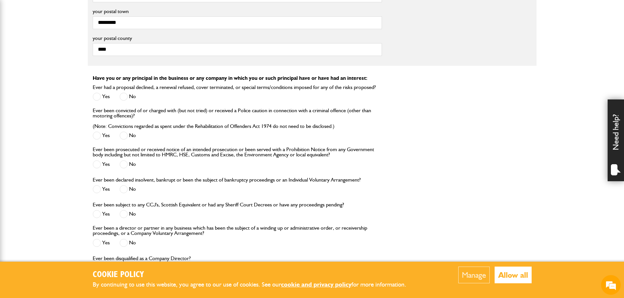
type input "**********"
click at [127, 94] on span at bounding box center [124, 97] width 8 height 8
click at [125, 136] on span at bounding box center [124, 136] width 8 height 8
click at [127, 161] on span at bounding box center [124, 164] width 8 height 8
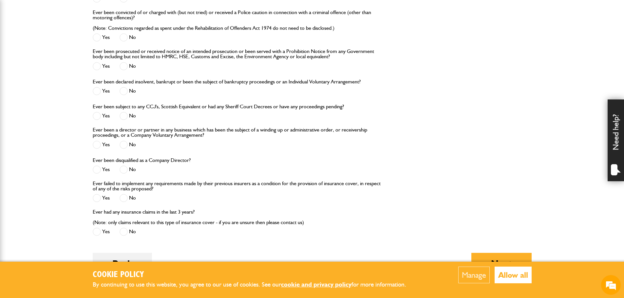
click at [125, 89] on span at bounding box center [124, 91] width 8 height 8
click at [125, 113] on span at bounding box center [124, 116] width 8 height 8
click at [124, 143] on span at bounding box center [124, 145] width 8 height 8
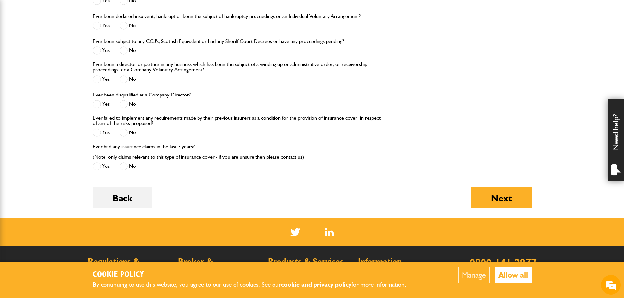
click at [126, 103] on span at bounding box center [124, 104] width 8 height 8
click at [125, 131] on span at bounding box center [124, 133] width 8 height 8
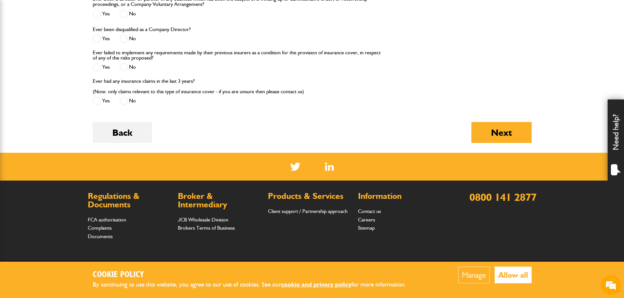
click at [122, 103] on span at bounding box center [124, 101] width 8 height 8
click at [503, 132] on button "Next" at bounding box center [501, 132] width 60 height 21
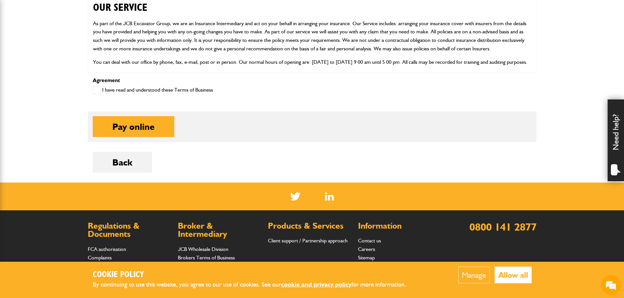
scroll to position [360, 0]
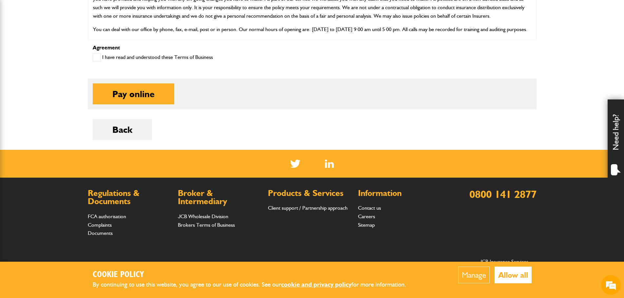
click at [147, 86] on button "Pay online" at bounding box center [134, 94] width 82 height 21
click at [99, 58] on span at bounding box center [97, 57] width 8 height 8
click at [133, 90] on button "Pay online" at bounding box center [134, 94] width 82 height 21
